Goal: Information Seeking & Learning: Learn about a topic

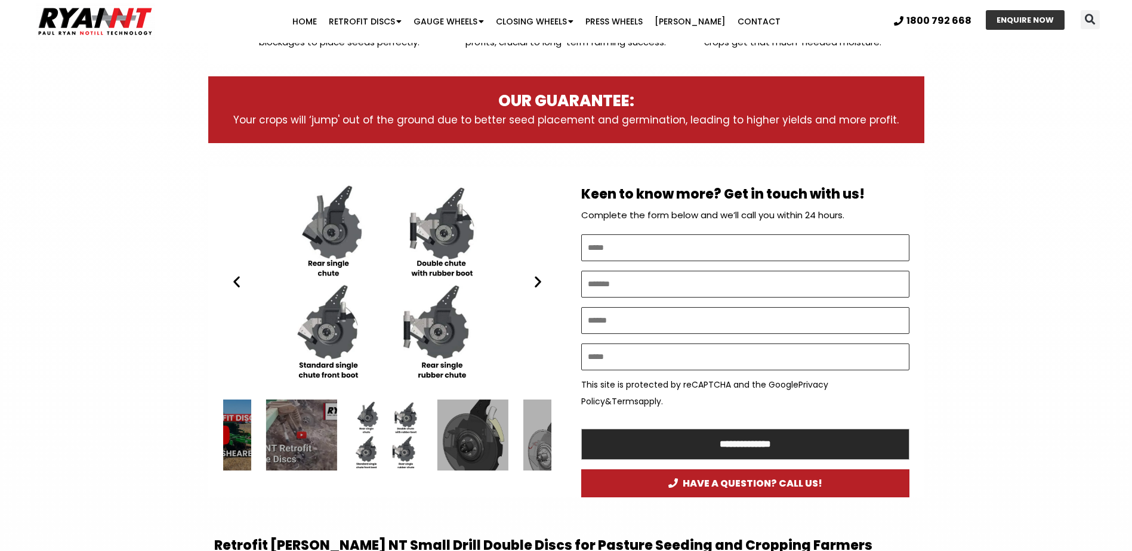
scroll to position [537, 0]
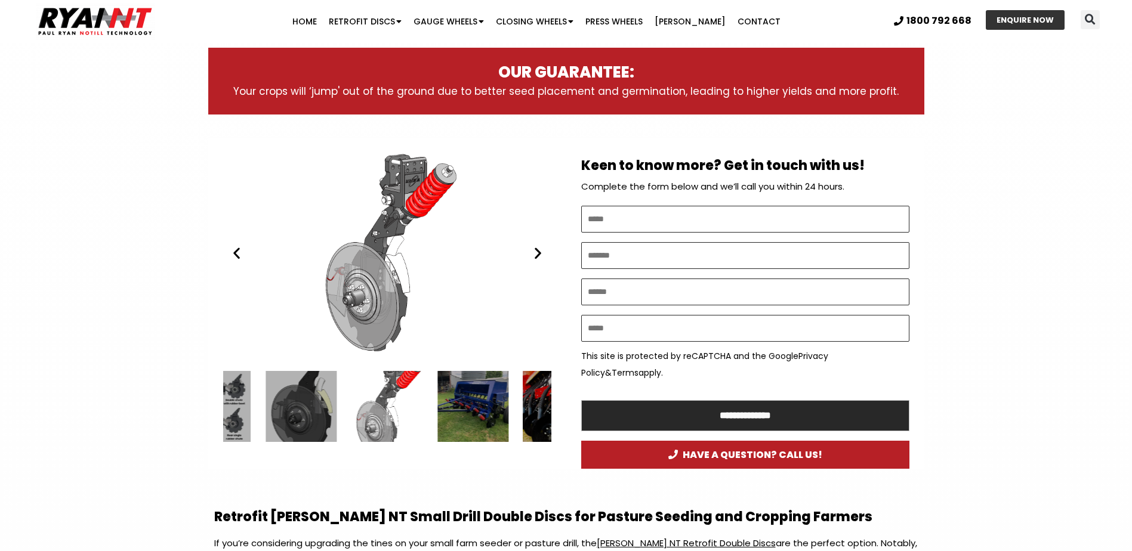
click at [536, 257] on icon "Next slide" at bounding box center [538, 253] width 15 height 15
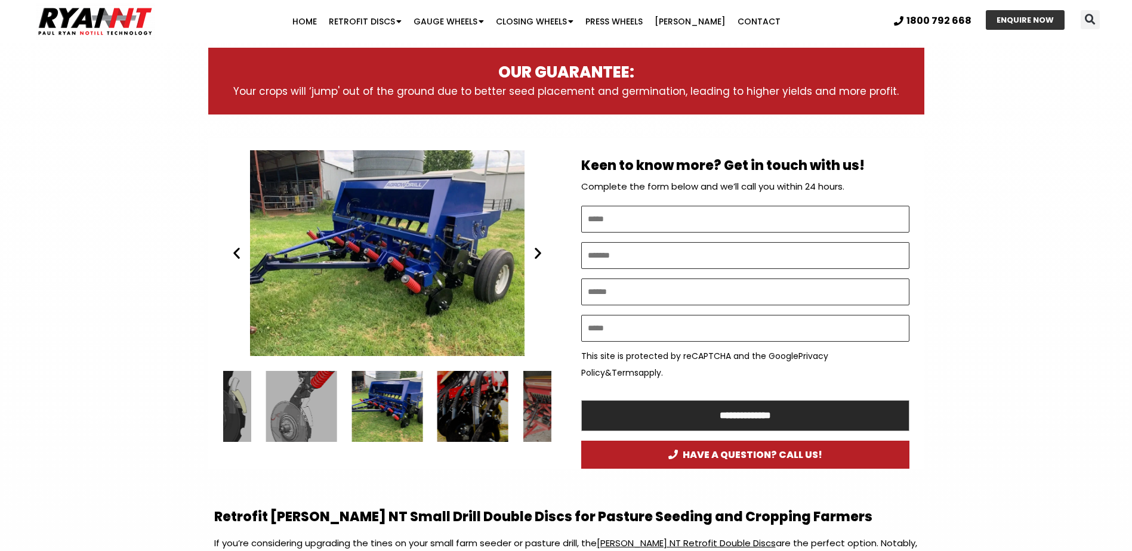
click at [535, 255] on icon "Next slide" at bounding box center [538, 253] width 15 height 15
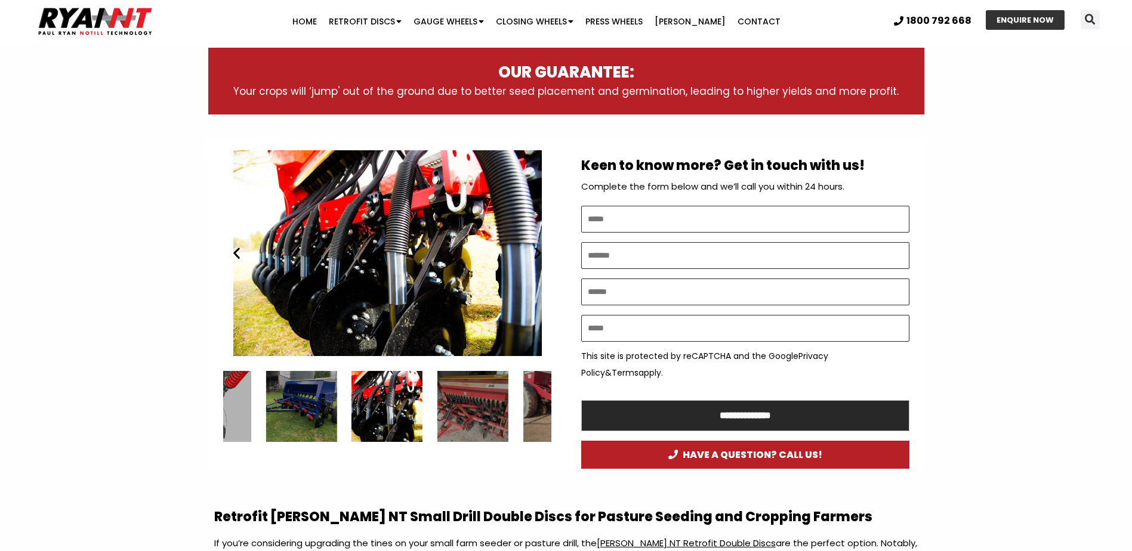
click at [535, 255] on icon "Next slide" at bounding box center [538, 253] width 15 height 15
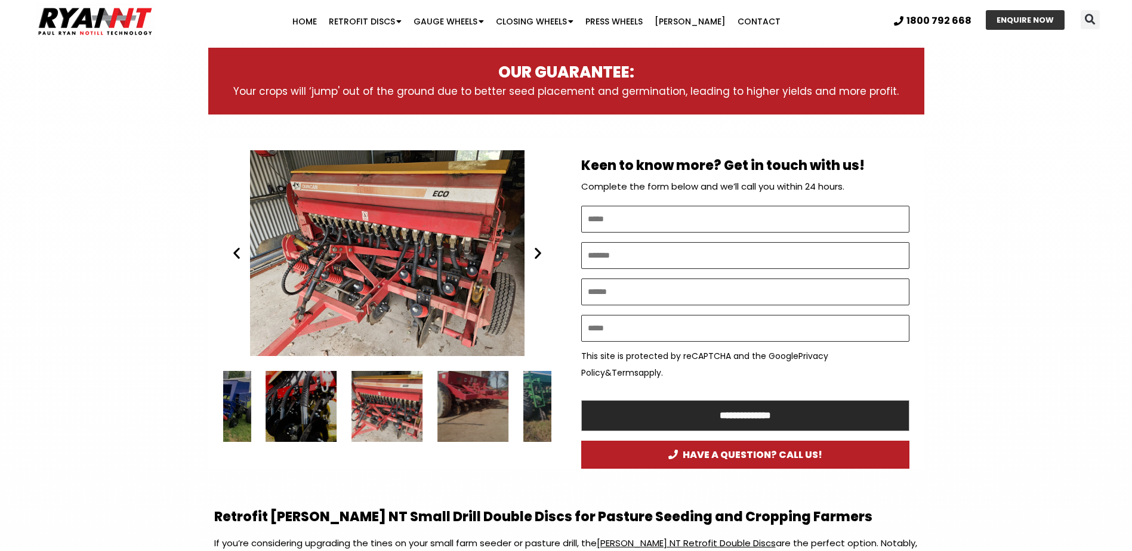
click at [535, 255] on icon "Next slide" at bounding box center [538, 253] width 15 height 15
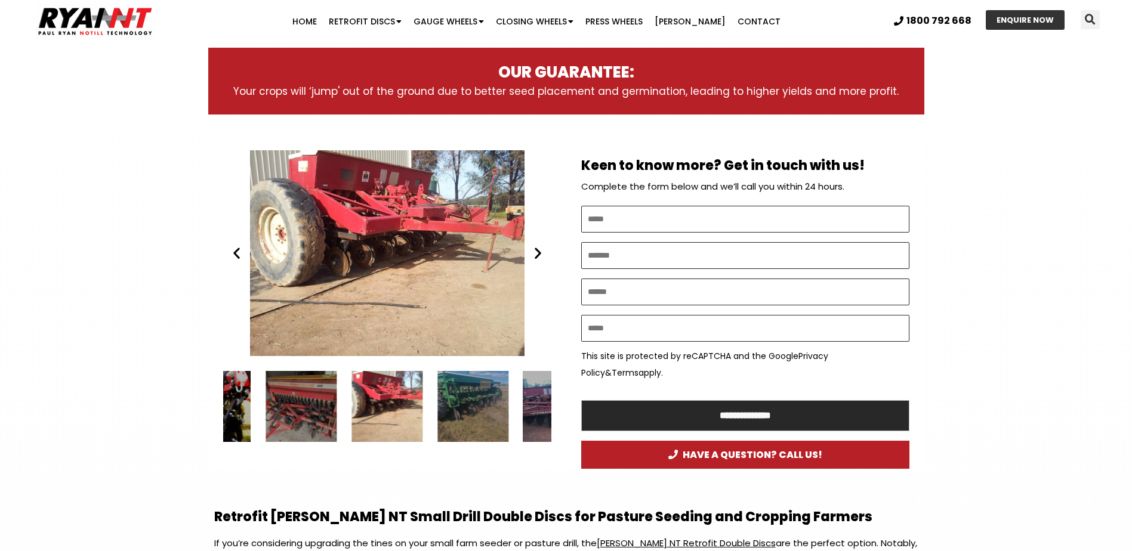
click at [535, 255] on icon "Next slide" at bounding box center [538, 253] width 15 height 15
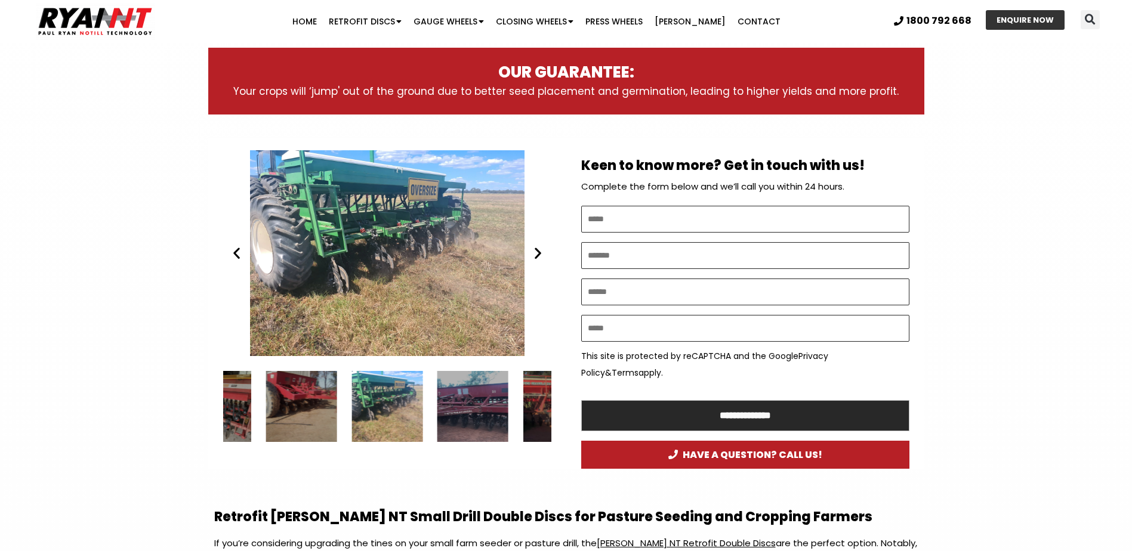
click at [535, 255] on icon "Next slide" at bounding box center [538, 253] width 15 height 15
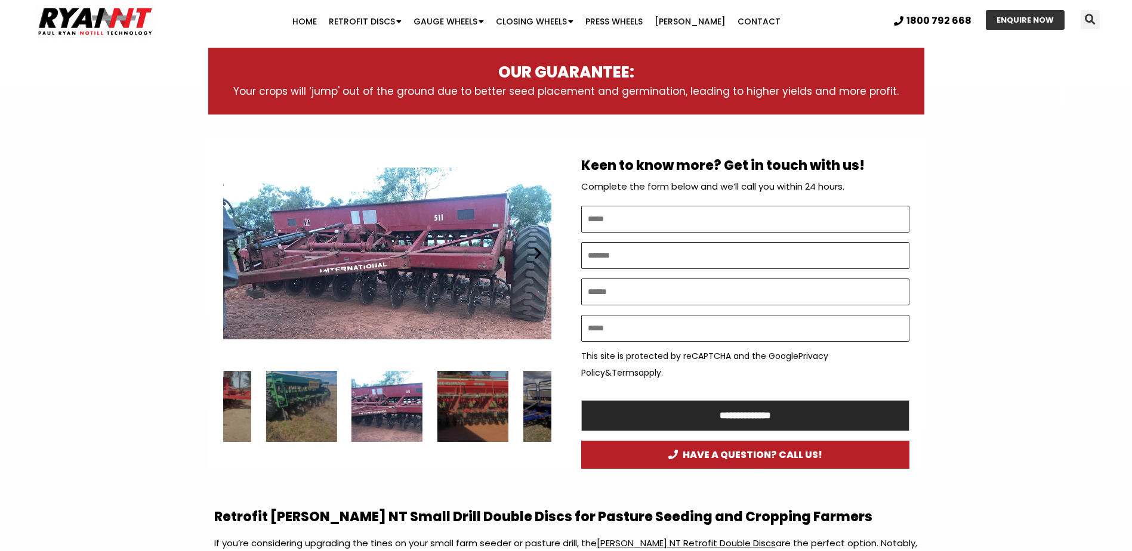
click at [535, 255] on icon "Next slide" at bounding box center [538, 253] width 15 height 15
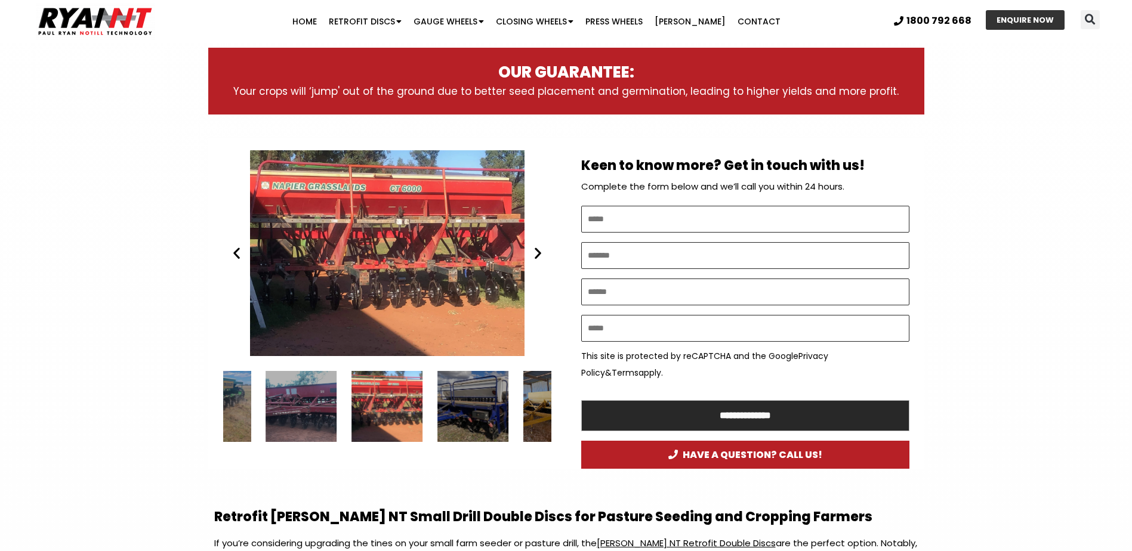
click at [535, 255] on icon "Next slide" at bounding box center [538, 253] width 15 height 15
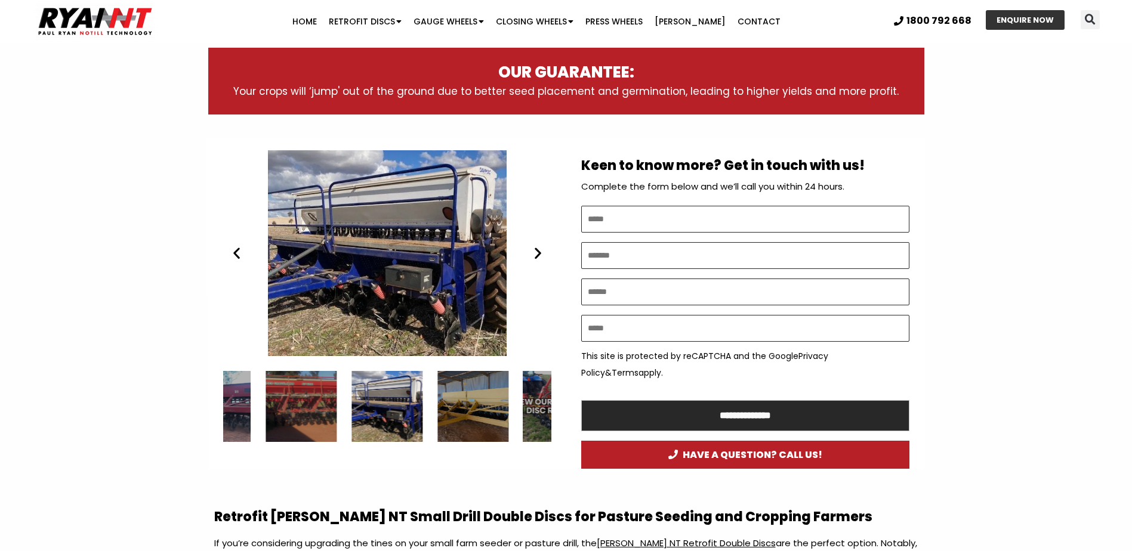
click at [535, 255] on icon "Next slide" at bounding box center [538, 253] width 15 height 15
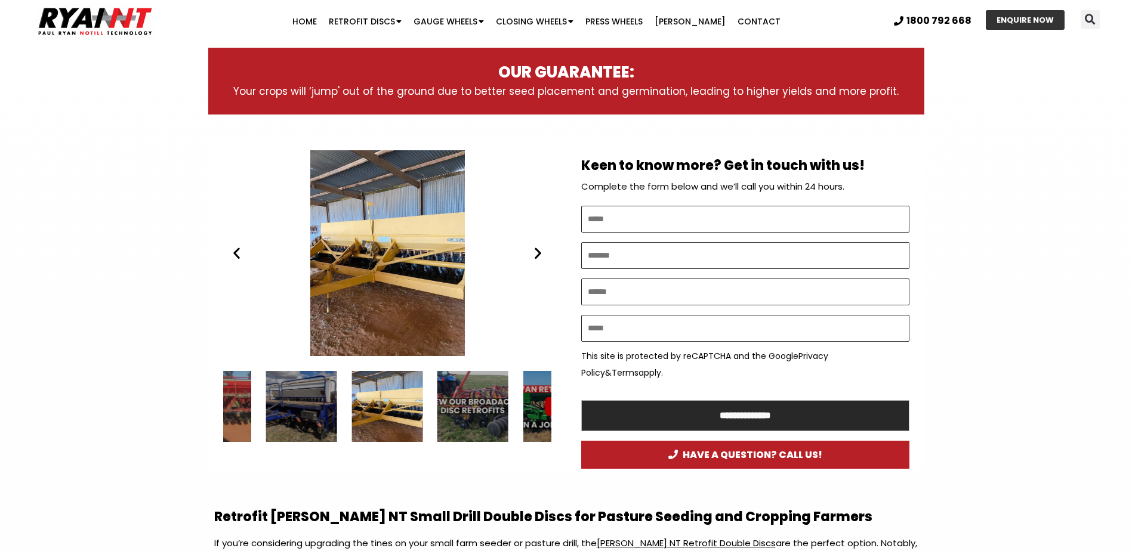
click at [535, 255] on icon "Next slide" at bounding box center [538, 253] width 15 height 15
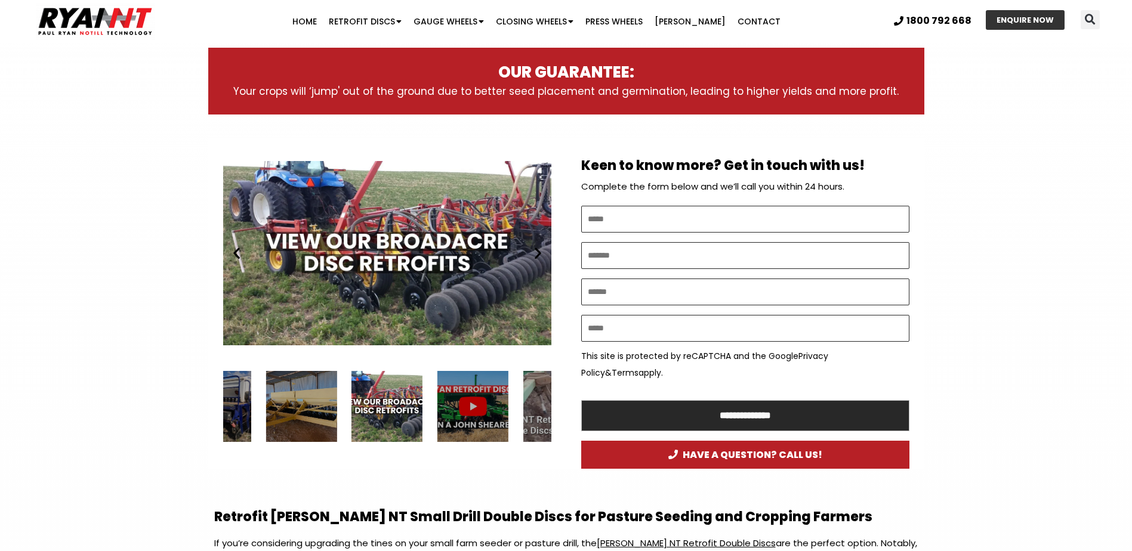
click at [535, 255] on icon "Next slide" at bounding box center [538, 253] width 15 height 15
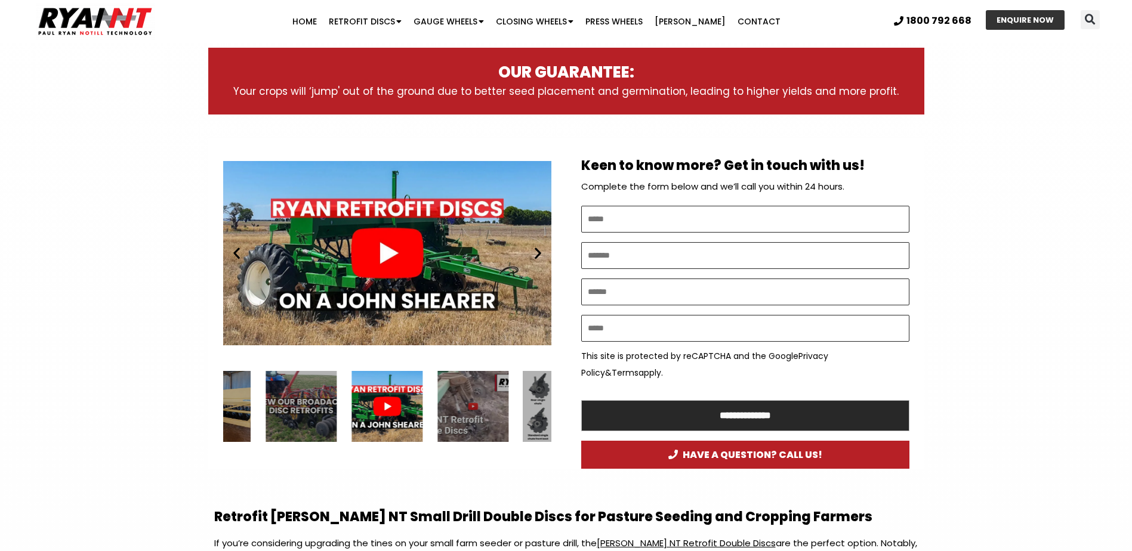
click at [535, 255] on icon "Next slide" at bounding box center [538, 253] width 15 height 15
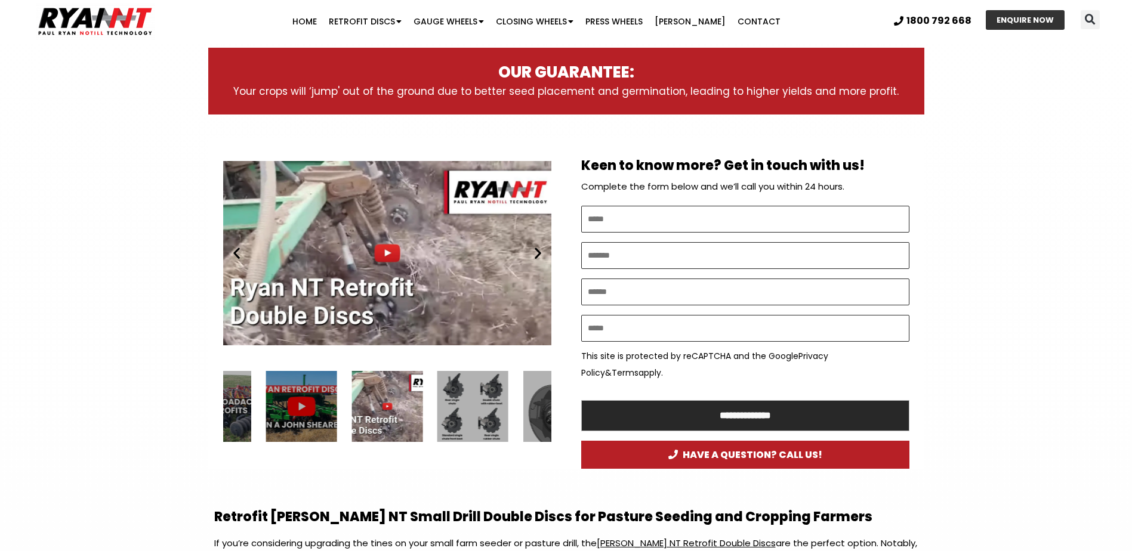
click at [535, 255] on icon "Next slide" at bounding box center [538, 253] width 15 height 15
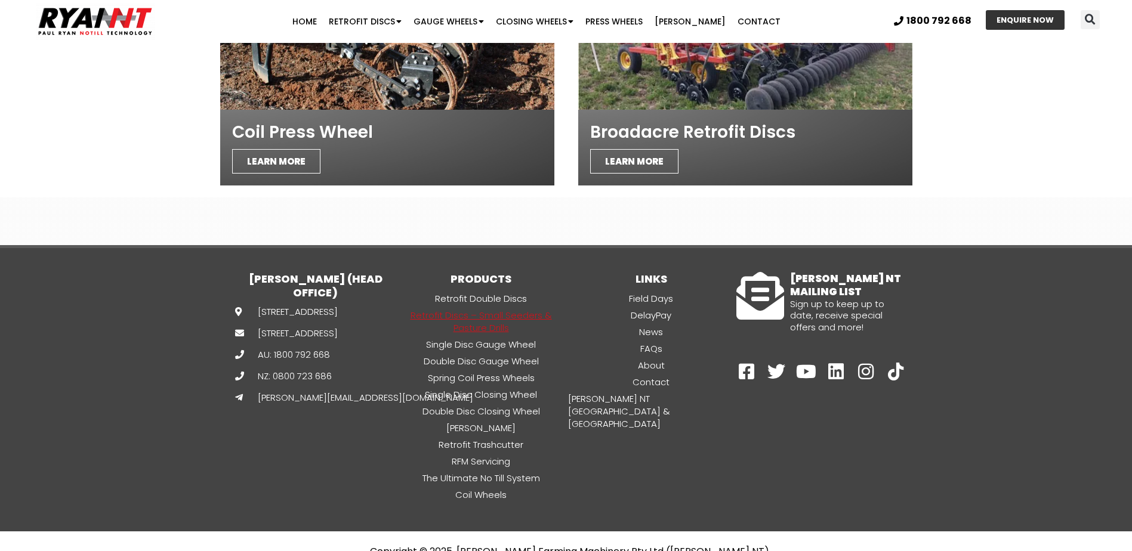
scroll to position [4323, 0]
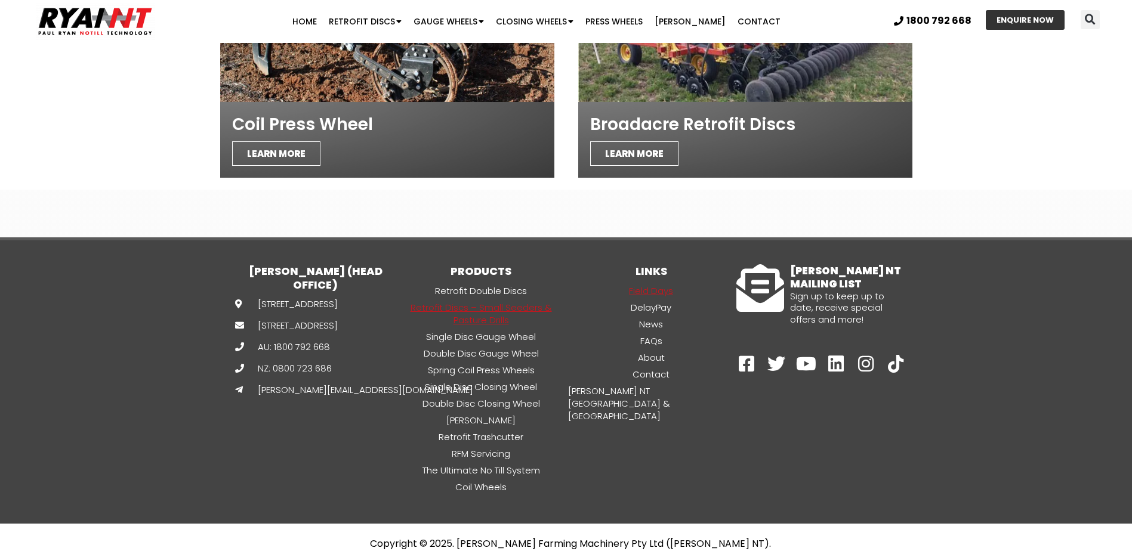
click at [639, 284] on link "Field Days" at bounding box center [651, 291] width 170 height 14
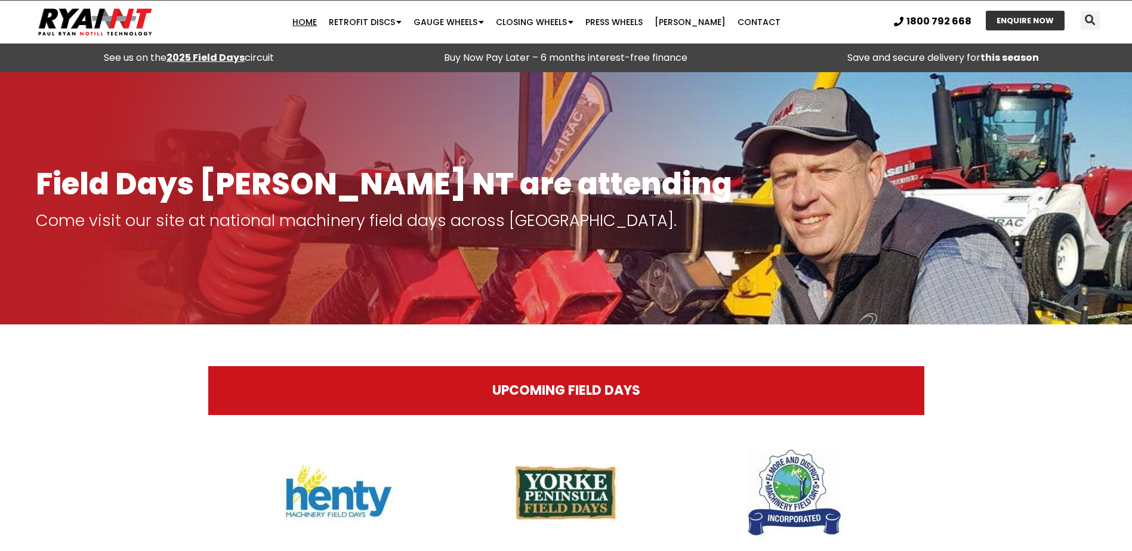
click at [317, 23] on link "Home" at bounding box center [304, 22] width 36 height 24
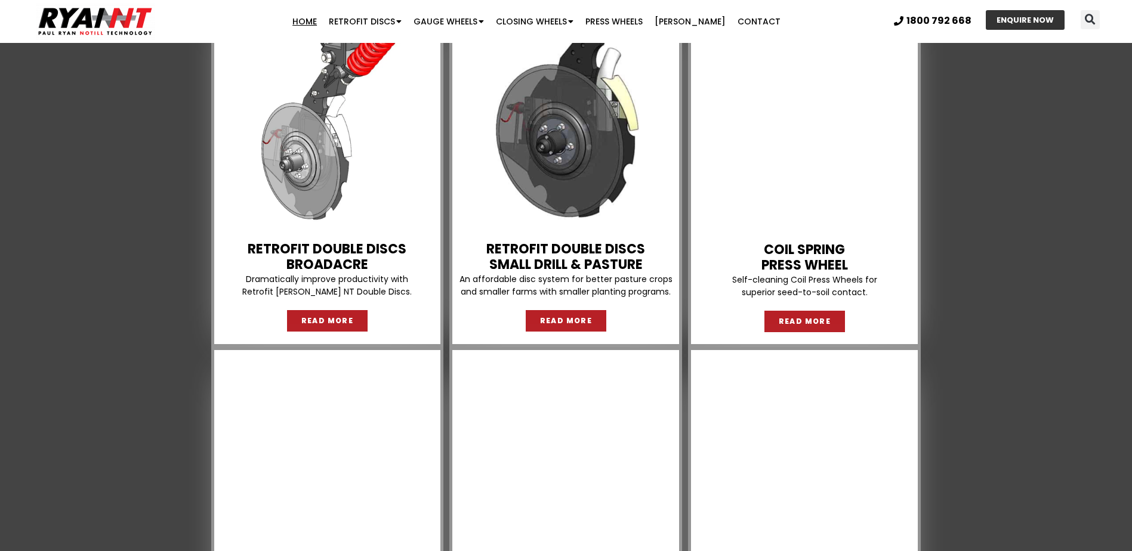
scroll to position [895, 0]
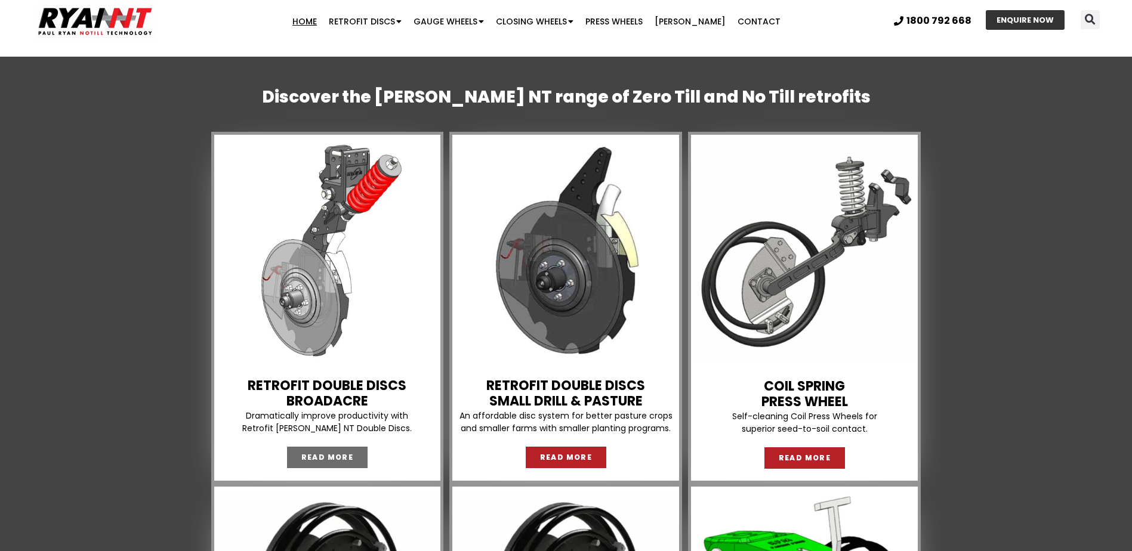
click at [333, 460] on span "READ MORE" at bounding box center [327, 457] width 53 height 7
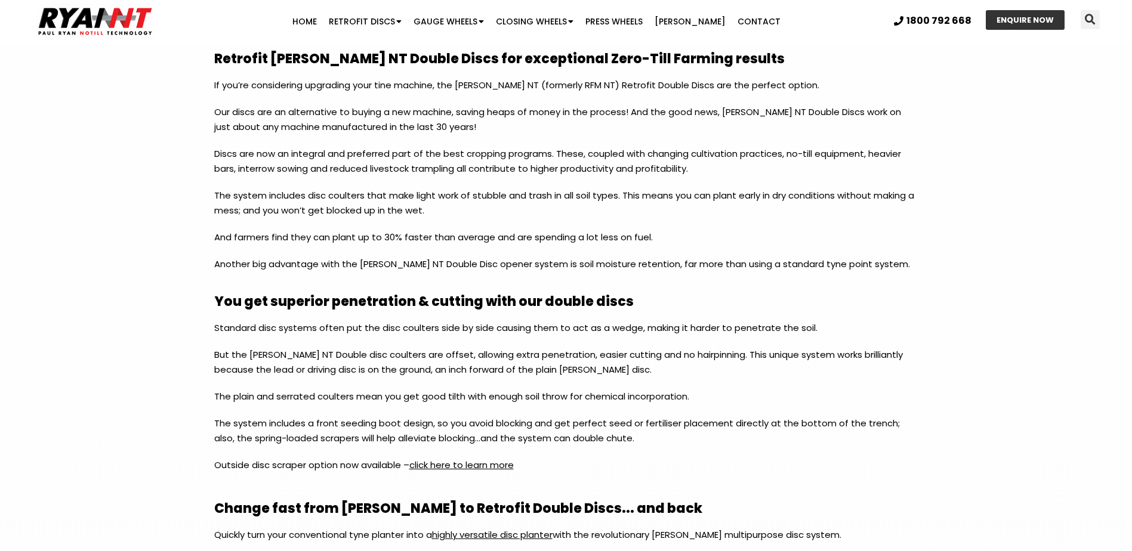
scroll to position [1015, 0]
